Goal: Information Seeking & Learning: Learn about a topic

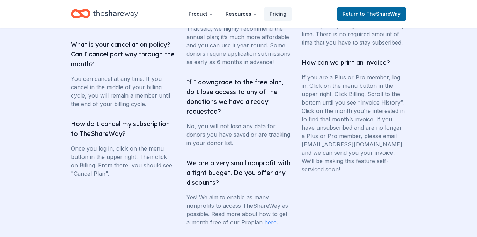
scroll to position [1447, 0]
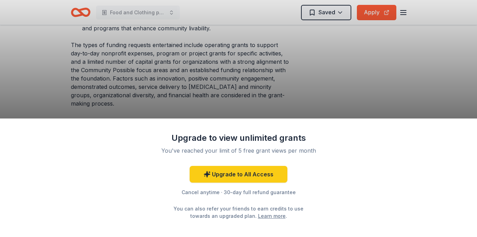
scroll to position [528, 0]
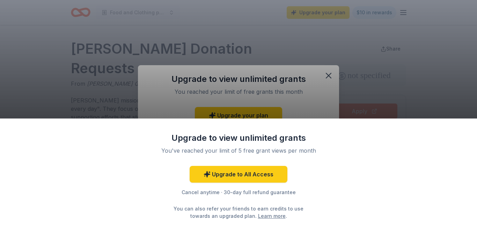
click at [323, 75] on div "Upgrade to view unlimited grants You've reached your limit of 5 free grant view…" at bounding box center [238, 118] width 477 height 237
